Goal: Information Seeking & Learning: Learn about a topic

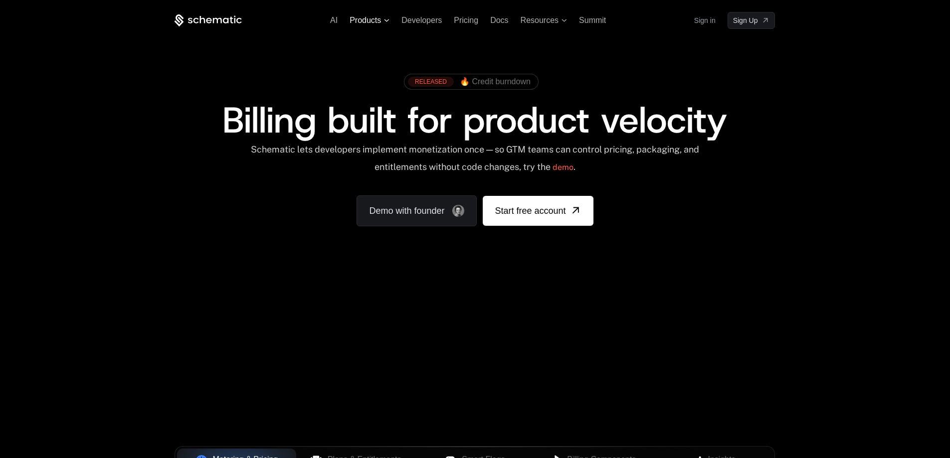
click at [382, 19] on span "Products" at bounding box center [370, 20] width 40 height 9
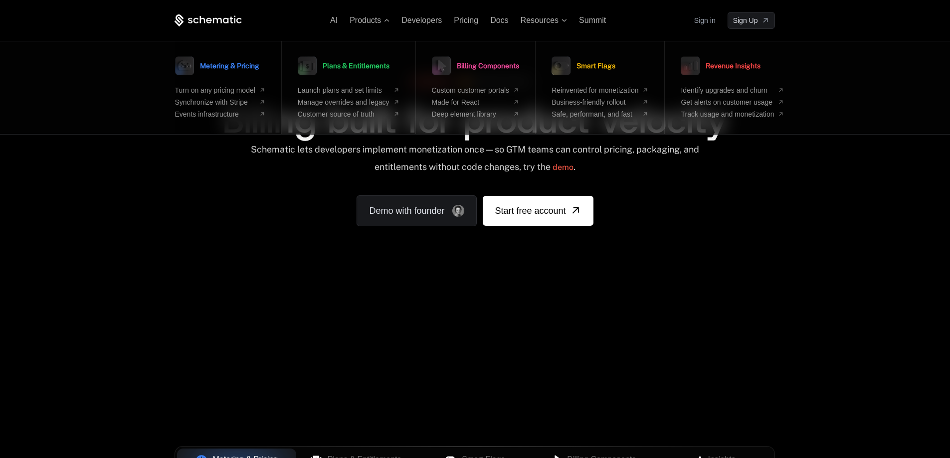
click at [243, 64] on span "Metering & Pricing" at bounding box center [229, 65] width 59 height 7
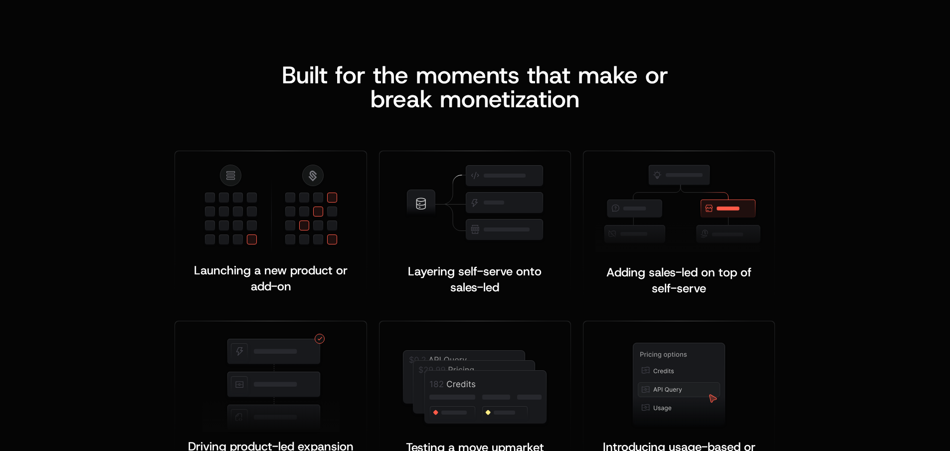
scroll to position [1497, 0]
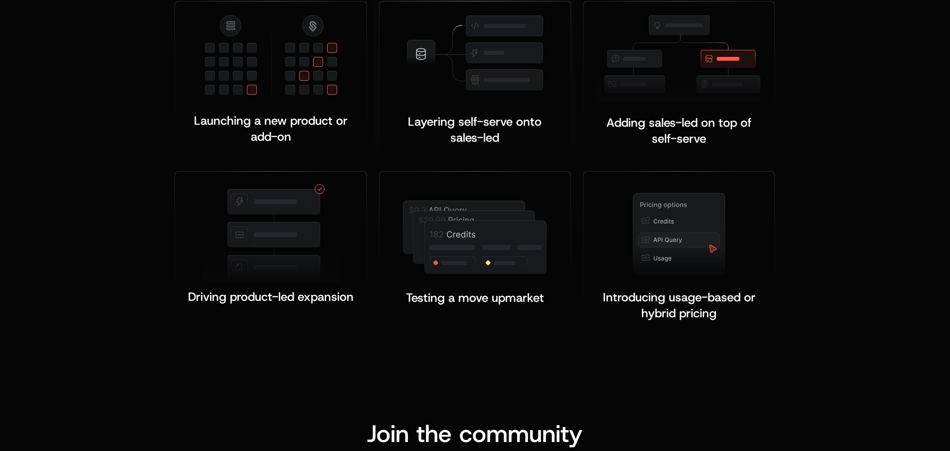
click at [495, 118] on span "Layering self-serve onto sales-led" at bounding box center [476, 130] width 137 height 32
click at [481, 186] on div at bounding box center [475, 231] width 167 height 94
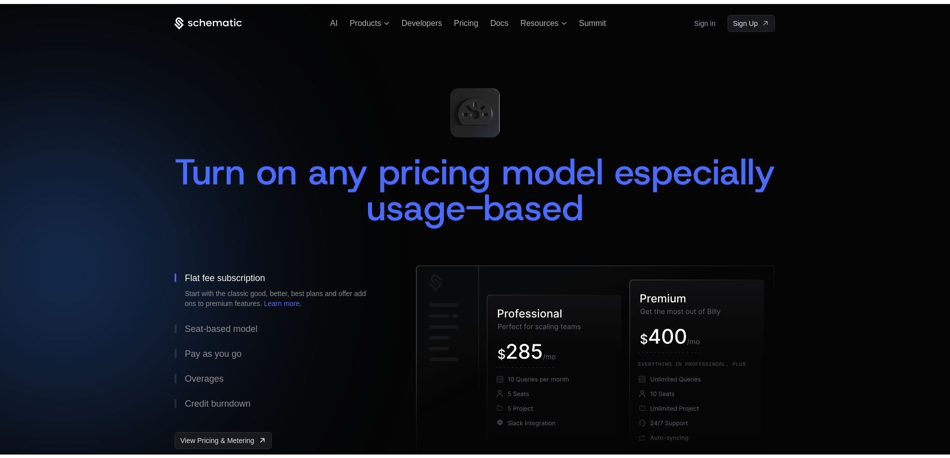
scroll to position [0, 0]
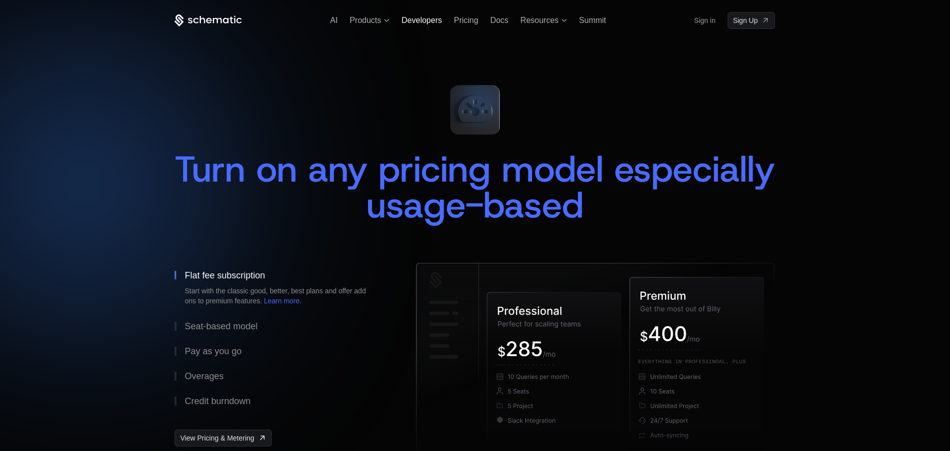
click at [431, 18] on span "Developers" at bounding box center [422, 20] width 40 height 8
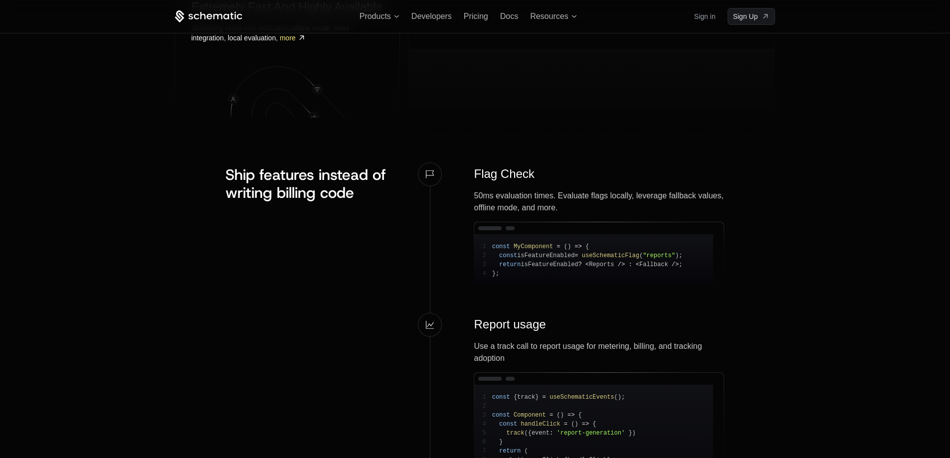
scroll to position [502, 0]
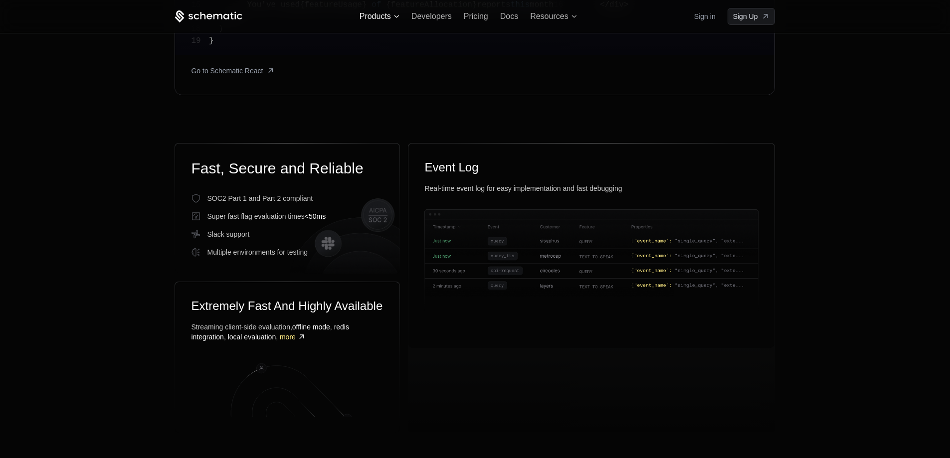
click at [384, 18] on span "Products" at bounding box center [375, 16] width 31 height 9
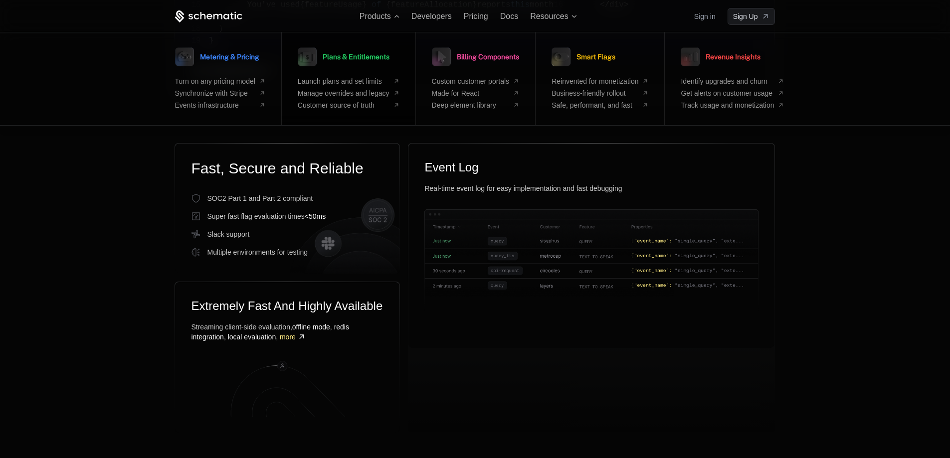
click at [372, 58] on span "Plans & Entitlements" at bounding box center [356, 56] width 67 height 7
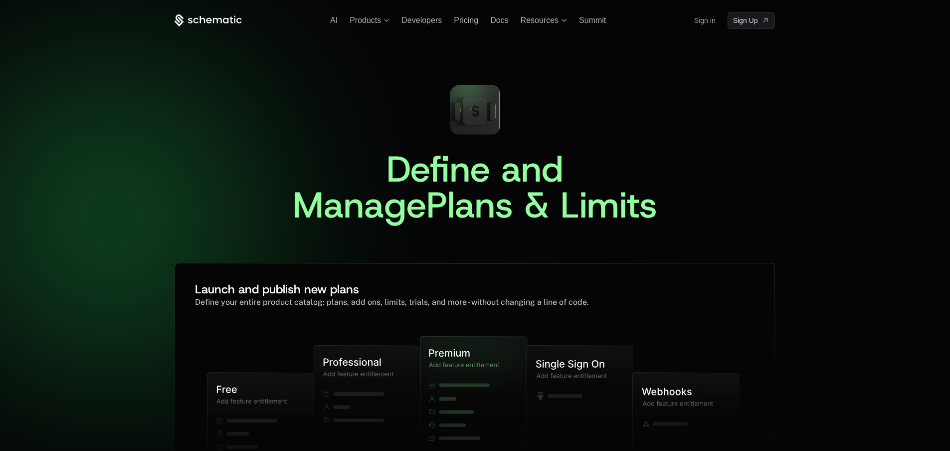
click at [213, 16] on icon at bounding box center [208, 20] width 67 height 12
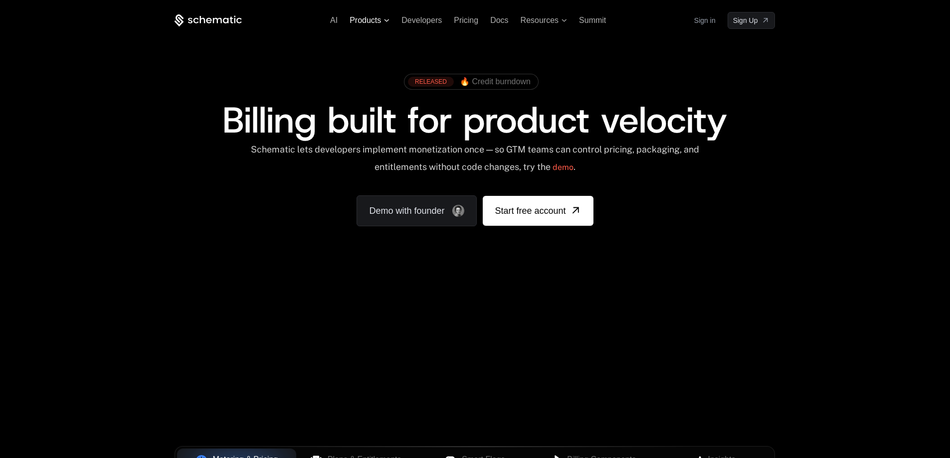
click at [364, 18] on span "Products" at bounding box center [365, 20] width 31 height 9
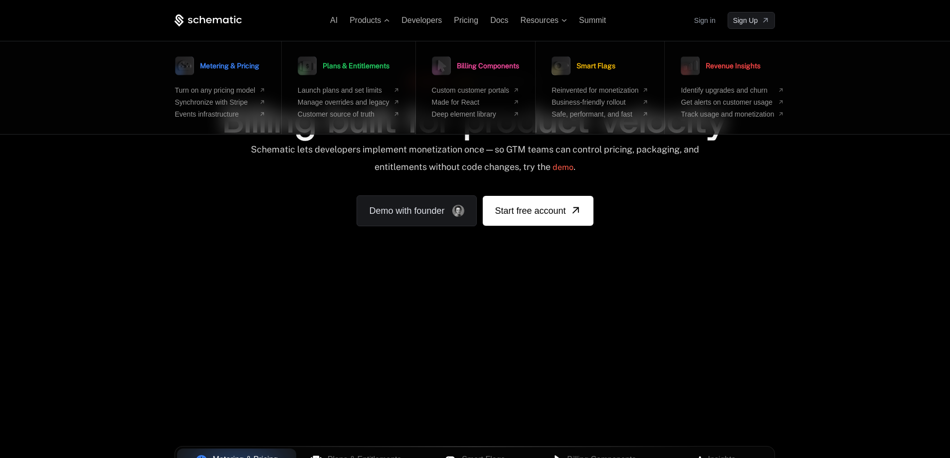
click at [480, 69] on span "Billing Components" at bounding box center [488, 65] width 62 height 7
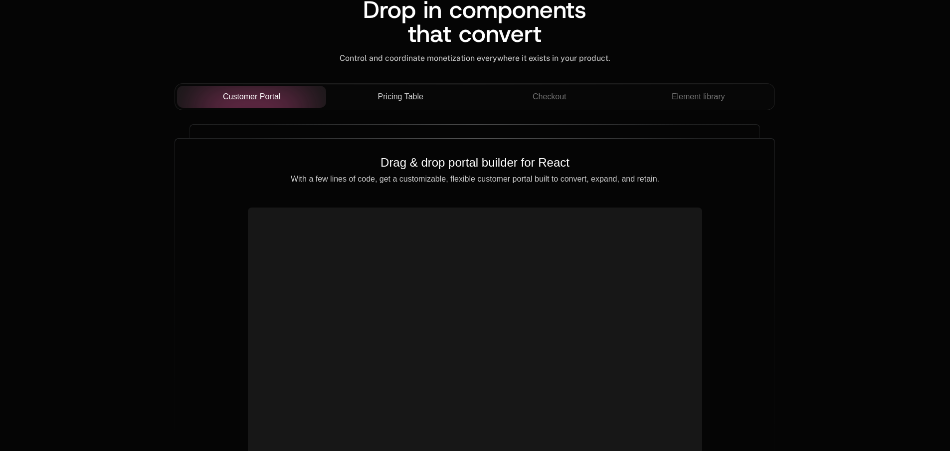
scroll to position [848, 0]
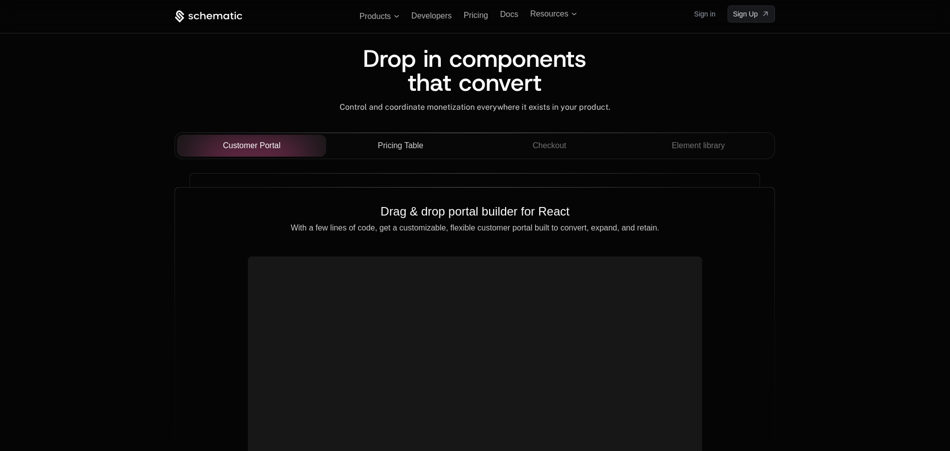
click at [418, 148] on span "Pricing Table" at bounding box center [400, 146] width 45 height 12
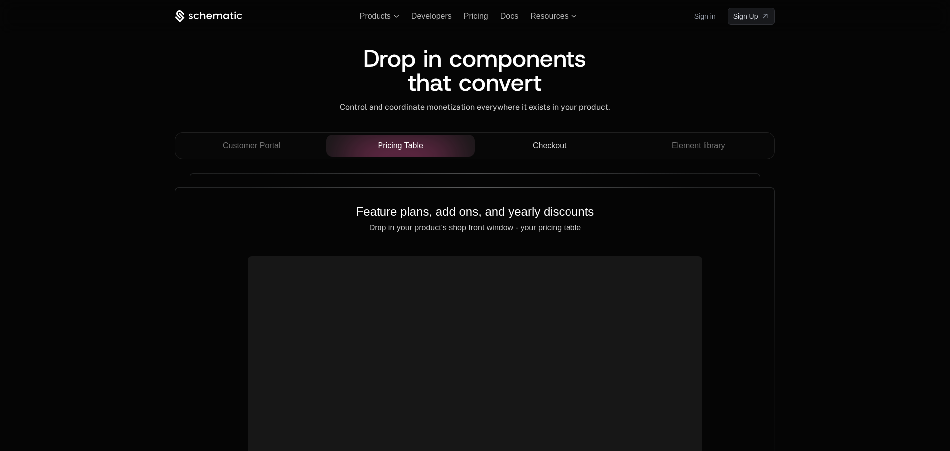
click at [564, 154] on button "Checkout" at bounding box center [549, 146] width 149 height 22
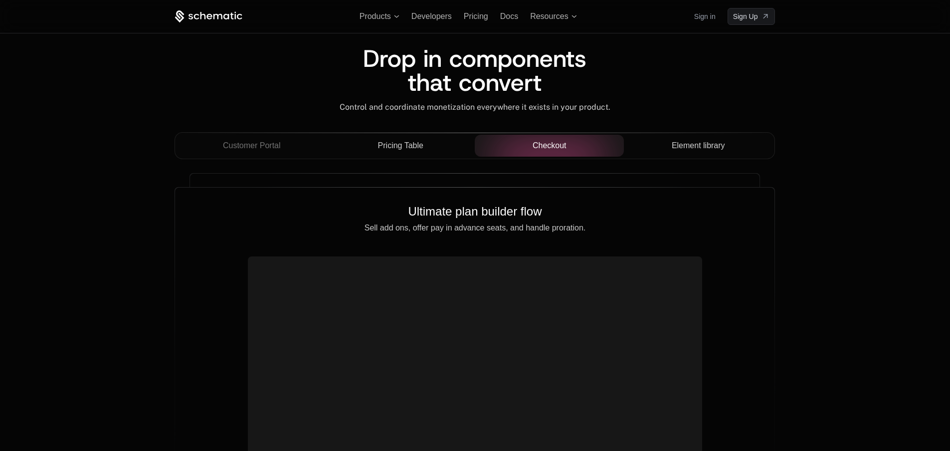
click at [676, 148] on span "Element library" at bounding box center [698, 146] width 53 height 12
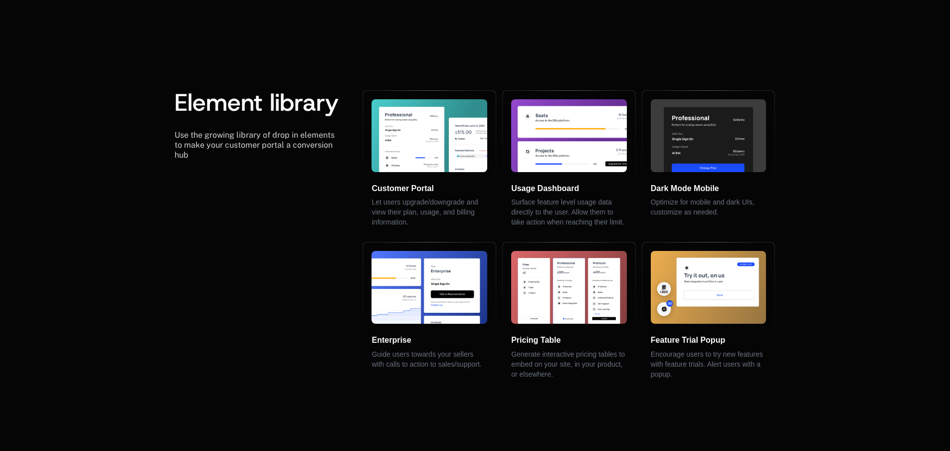
scroll to position [1995, 0]
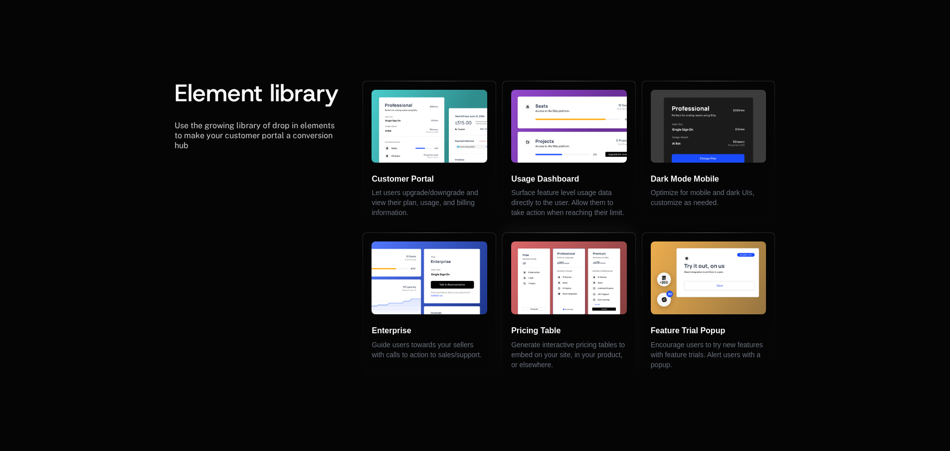
click at [562, 340] on p "Generate interactive pricing tables to embed on your site, in your product, or …" at bounding box center [569, 355] width 116 height 30
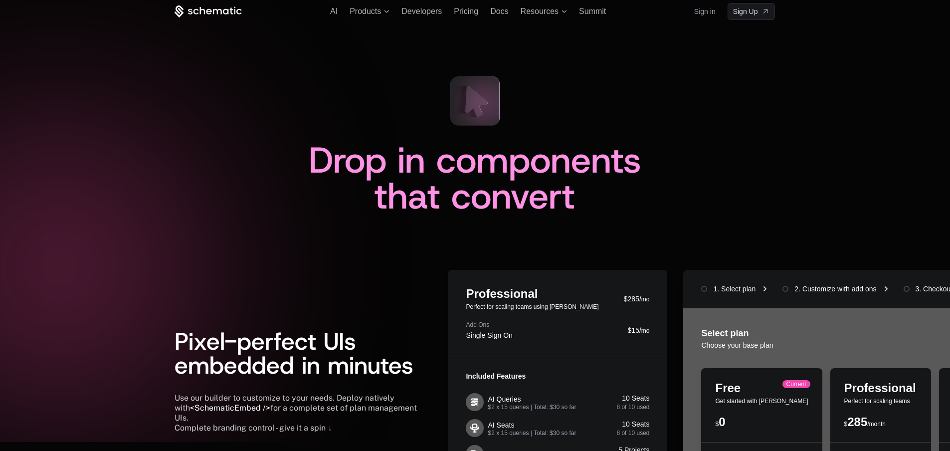
scroll to position [0, 0]
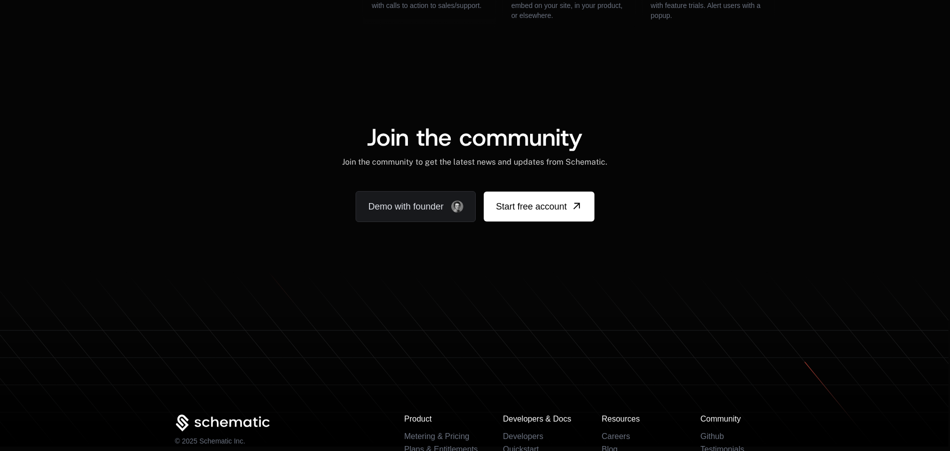
scroll to position [2470, 0]
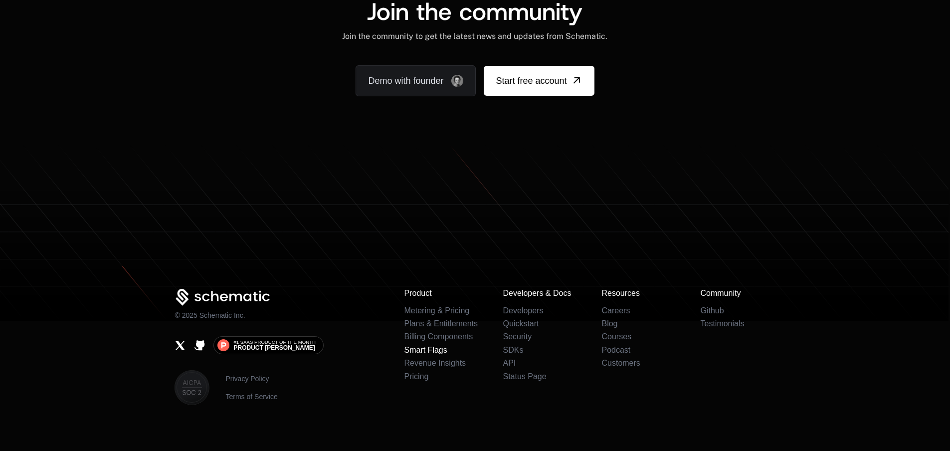
click at [420, 346] on link "Smart Flags" at bounding box center [425, 350] width 43 height 8
click at [415, 359] on link "Revenue Insights" at bounding box center [435, 363] width 62 height 8
click at [425, 306] on link "Metering & Pricing" at bounding box center [436, 310] width 65 height 8
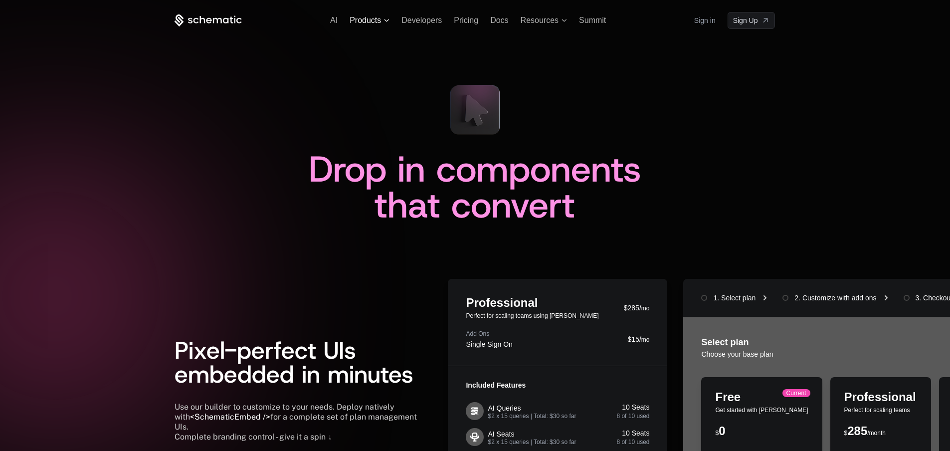
click at [363, 19] on span "Products" at bounding box center [365, 20] width 31 height 9
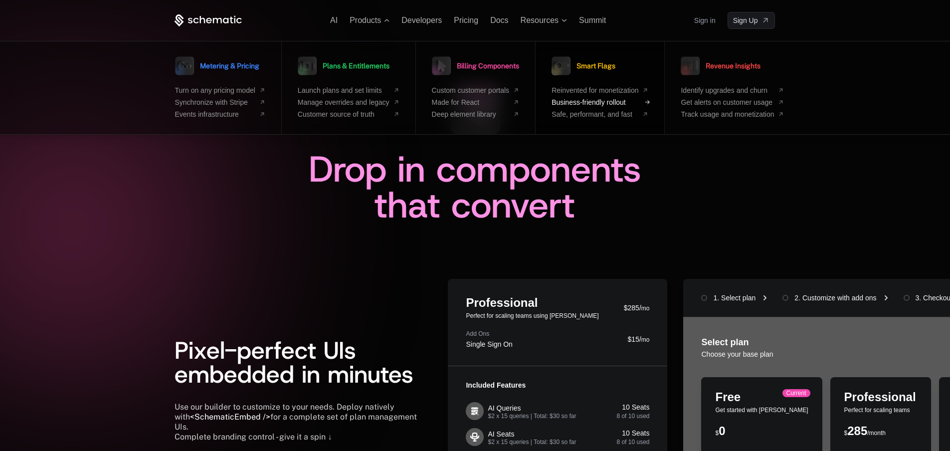
click at [609, 100] on span "Business-friendly rollout" at bounding box center [595, 102] width 87 height 8
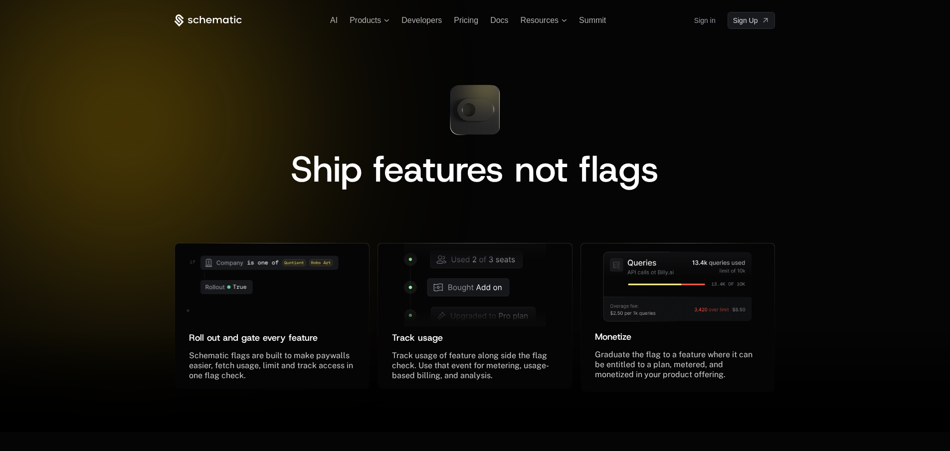
click at [424, 14] on div "AI Products Developers Pricing Docs Resources Summit Sign in Sign Up" at bounding box center [475, 20] width 601 height 17
click at [378, 17] on span "Products" at bounding box center [365, 20] width 31 height 9
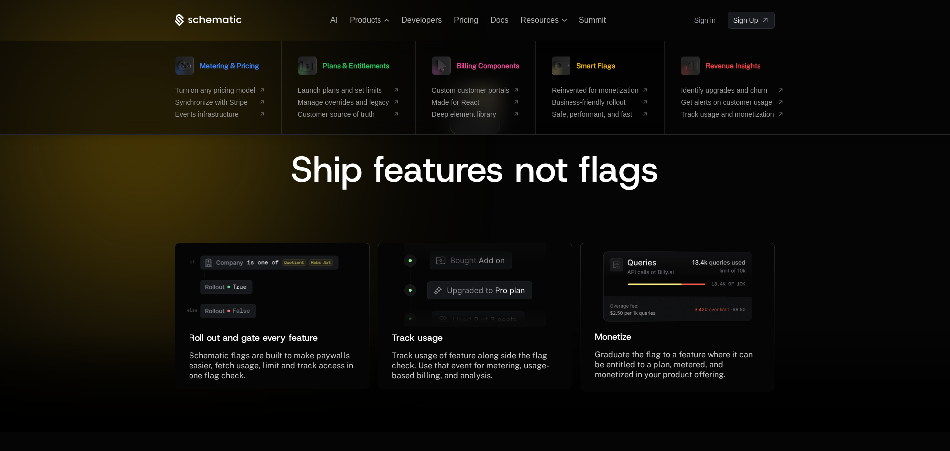
click at [595, 64] on span "Smart Flags" at bounding box center [596, 65] width 39 height 7
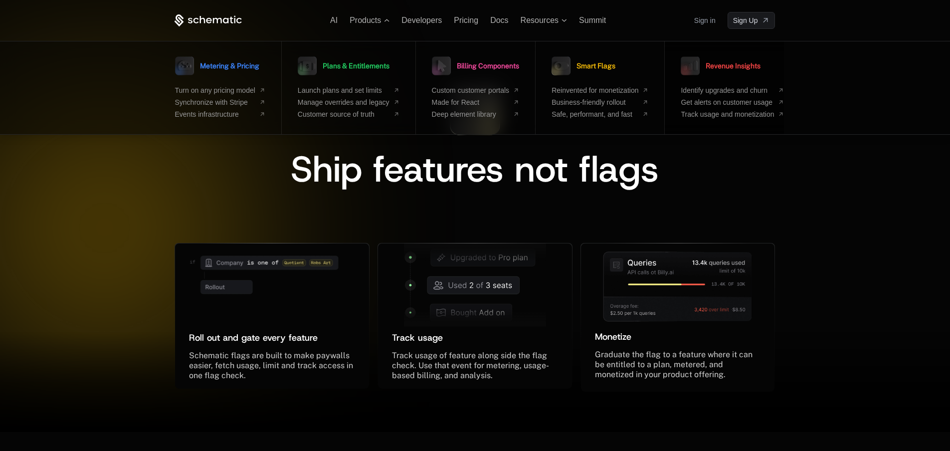
click at [733, 61] on link "Revenue Insights" at bounding box center [721, 65] width 80 height 25
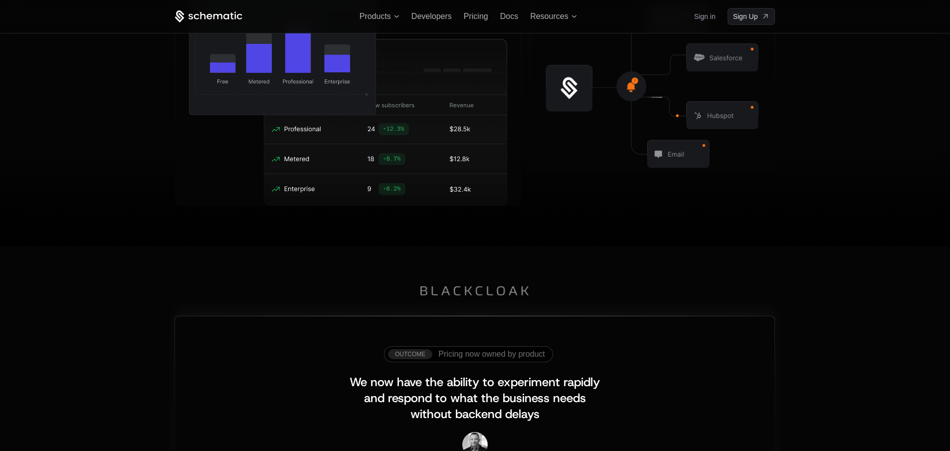
scroll to position [584, 0]
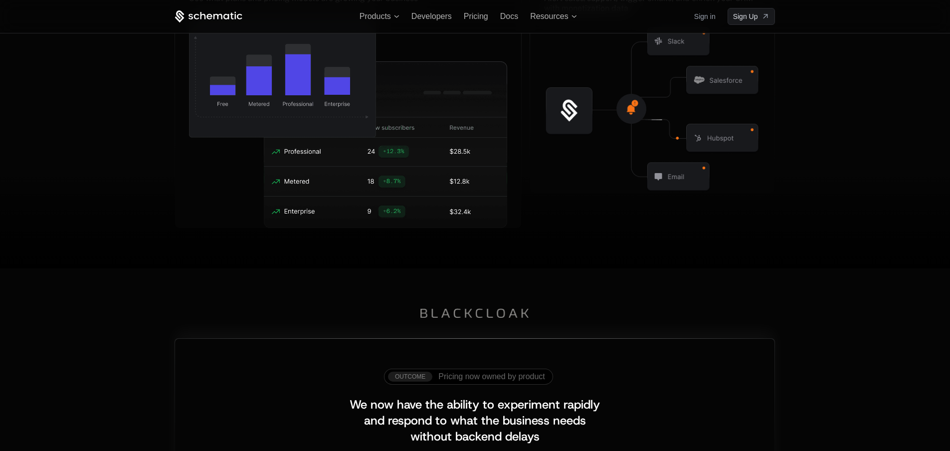
click at [452, 376] on span "Pricing now owned by product" at bounding box center [492, 376] width 106 height 9
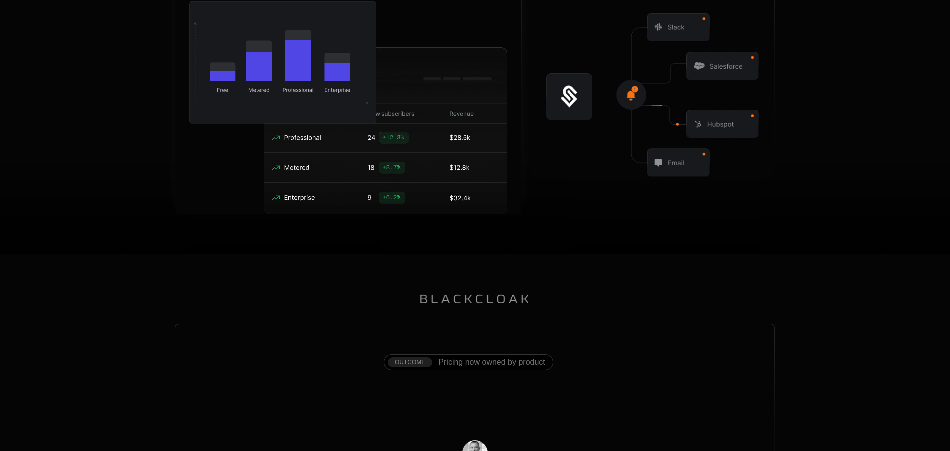
scroll to position [599, 0]
